Goal: Information Seeking & Learning: Find contact information

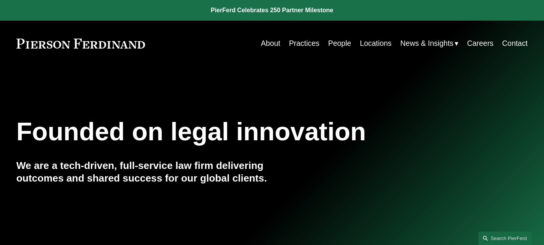
click at [334, 44] on link "People" at bounding box center [339, 43] width 23 height 15
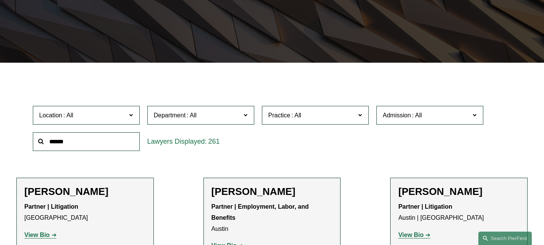
scroll to position [174, 0]
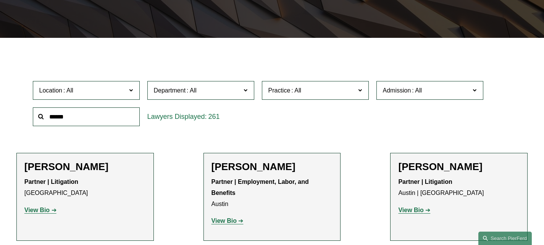
click at [91, 85] on label "Location" at bounding box center [86, 90] width 107 height 19
click at [0, 0] on link "Atlanta" at bounding box center [0, 0] width 0 height 0
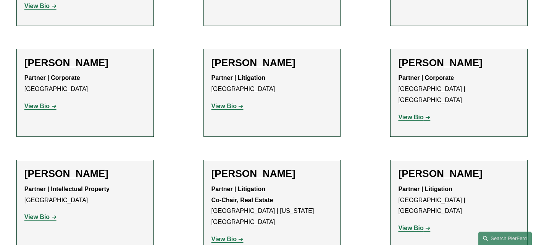
scroll to position [629, 0]
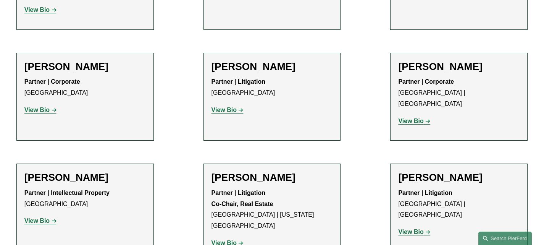
click at [222, 105] on p "View Bio" at bounding box center [272, 110] width 121 height 11
click at [223, 107] on strong "View Bio" at bounding box center [224, 110] width 25 height 6
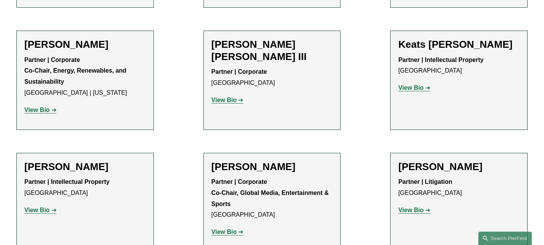
scroll to position [1001, 0]
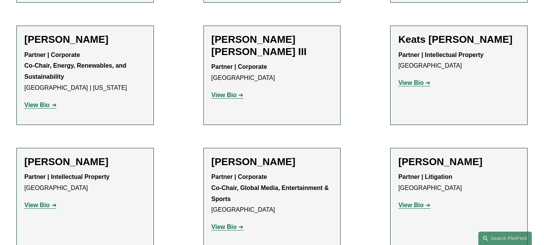
click at [49, 202] on strong "View Bio" at bounding box center [36, 205] width 25 height 6
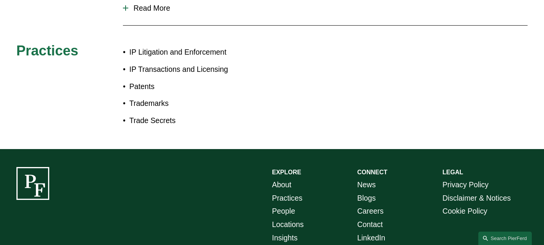
scroll to position [467, 0]
